Goal: Task Accomplishment & Management: Manage account settings

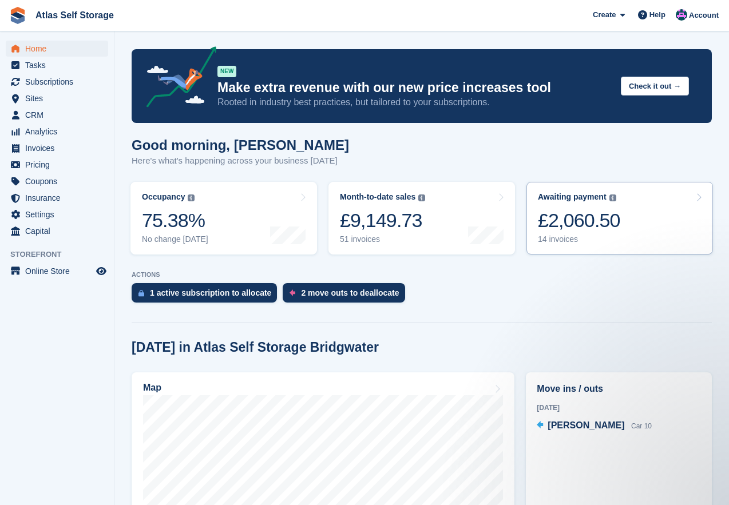
click at [559, 242] on div "14 invoices" at bounding box center [579, 240] width 82 height 10
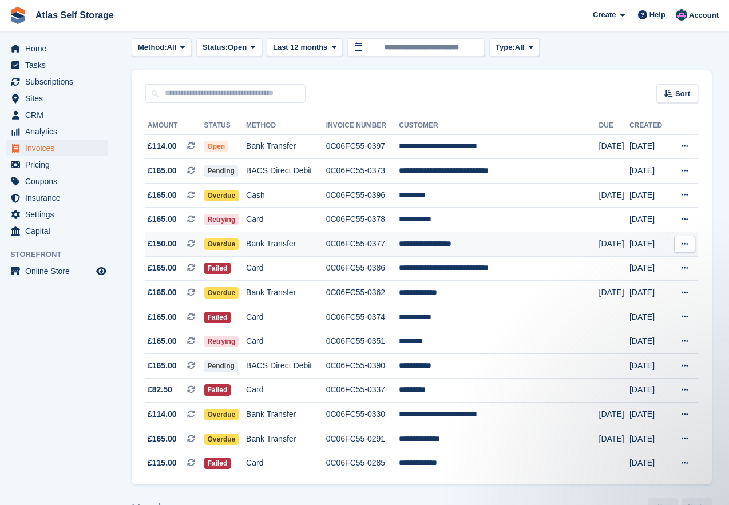
click at [227, 242] on span "Overdue" at bounding box center [221, 244] width 35 height 11
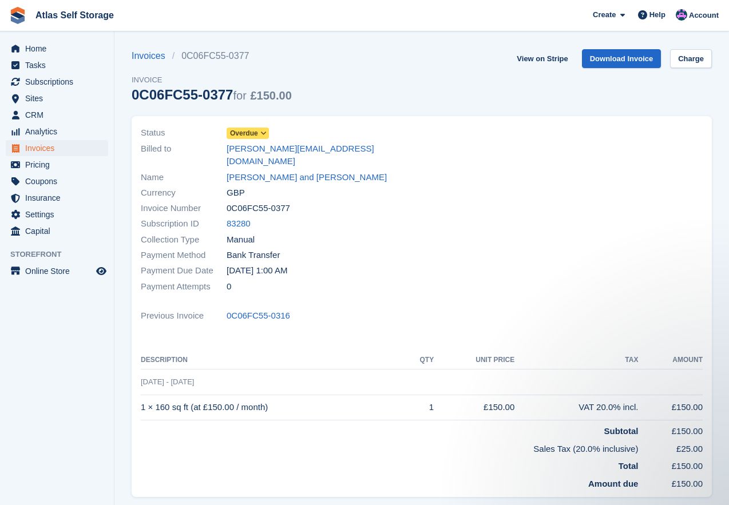
click at [258, 132] on span "Overdue" at bounding box center [248, 133] width 42 height 11
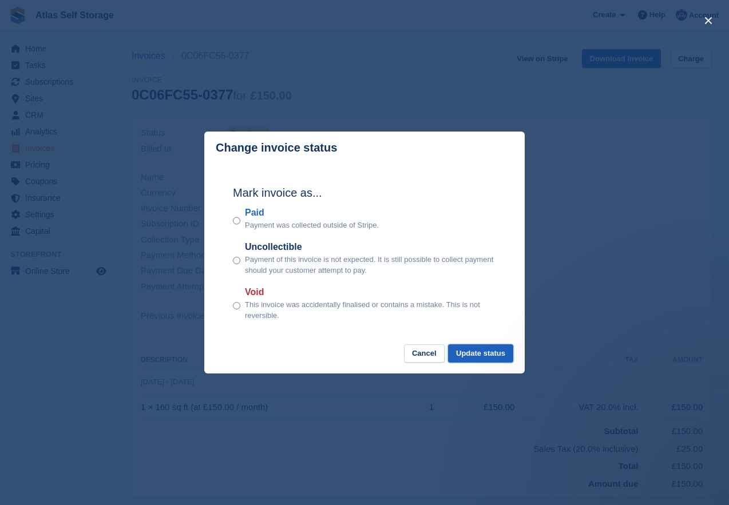
click at [481, 356] on button "Update status" at bounding box center [480, 354] width 65 height 19
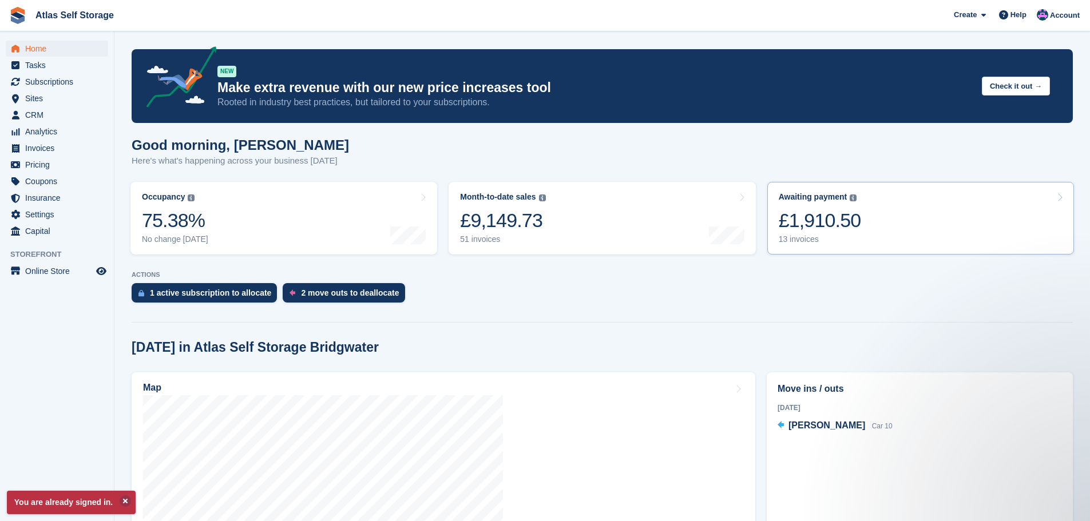
click at [729, 236] on div "13 invoices" at bounding box center [820, 240] width 82 height 10
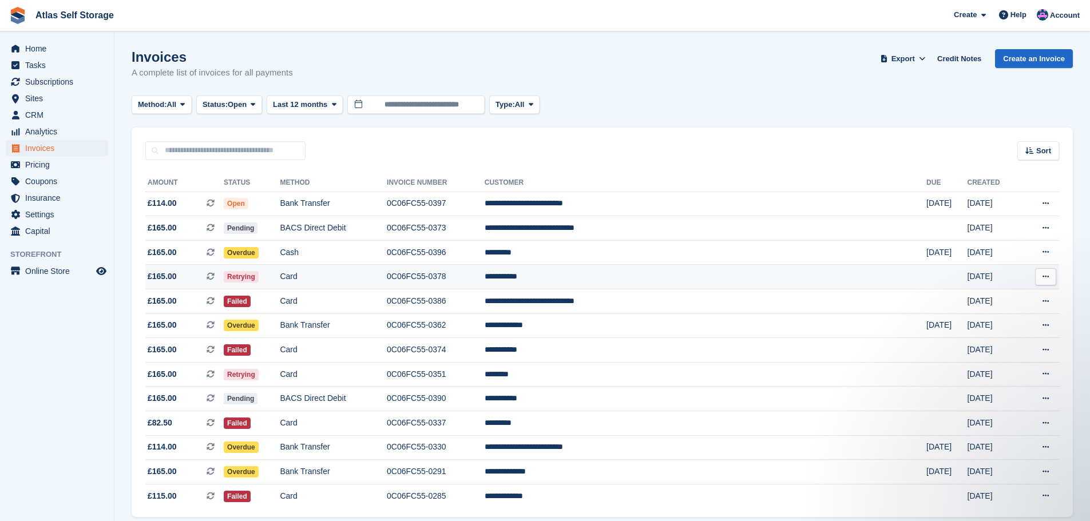
scroll to position [44, 0]
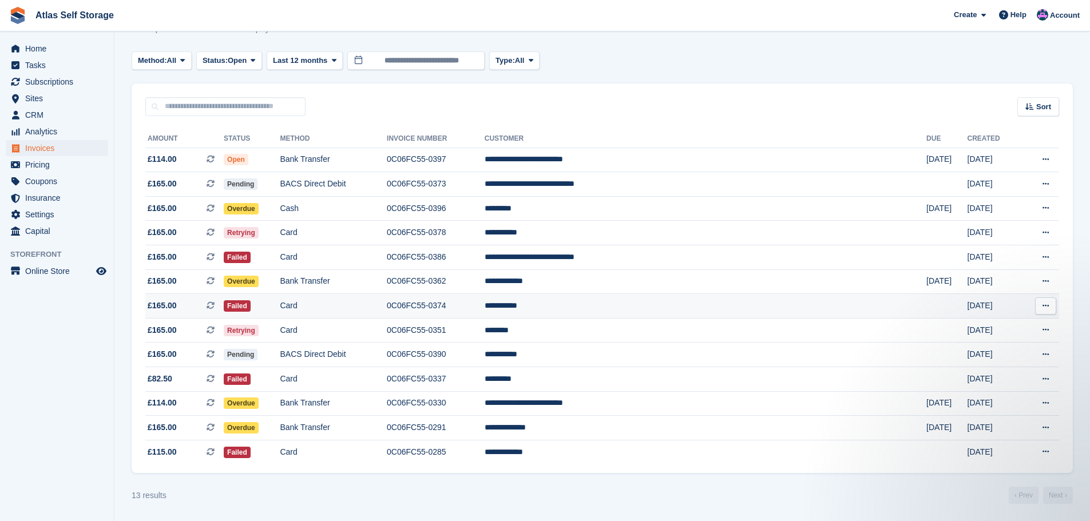
click at [651, 307] on td "**********" at bounding box center [706, 306] width 442 height 25
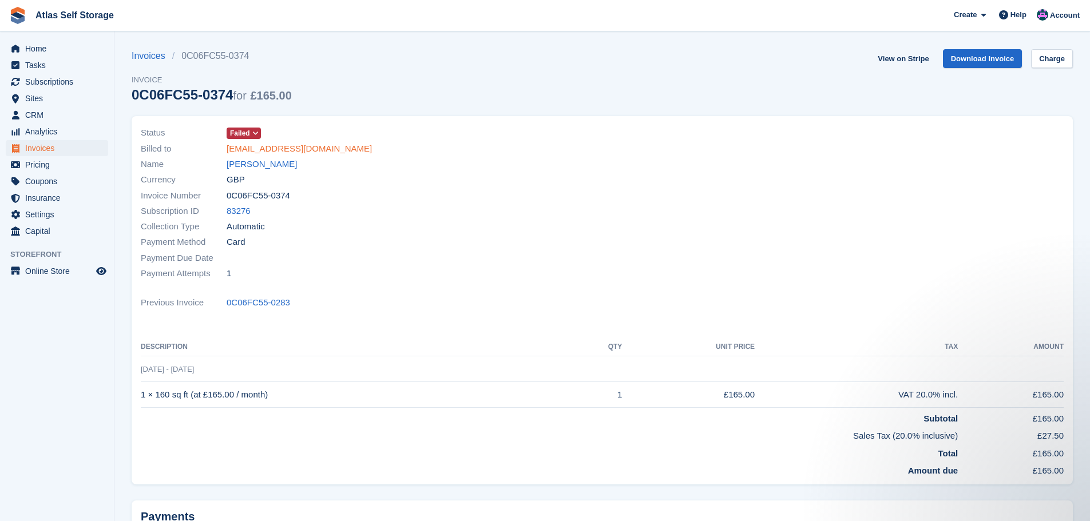
click at [254, 148] on link "joshkhan95@gmail.com" at bounding box center [299, 149] width 145 height 13
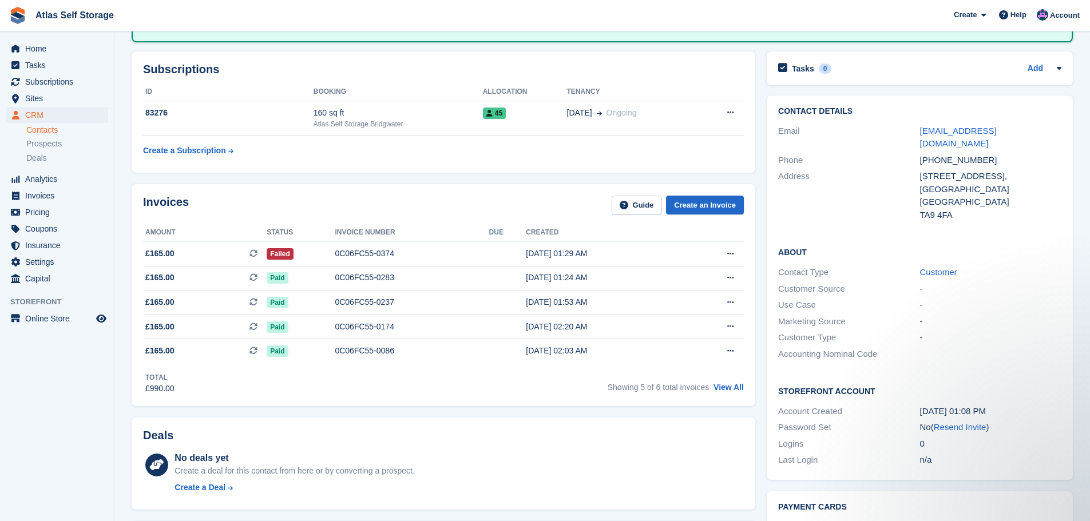
scroll to position [114, 0]
